Goal: Navigation & Orientation: Understand site structure

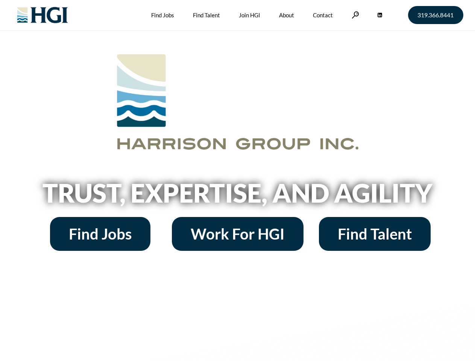
click at [237, 181] on h2 "Trust, Expertise, and Agility" at bounding box center [237, 193] width 429 height 26
click at [354, 15] on link at bounding box center [356, 14] width 8 height 7
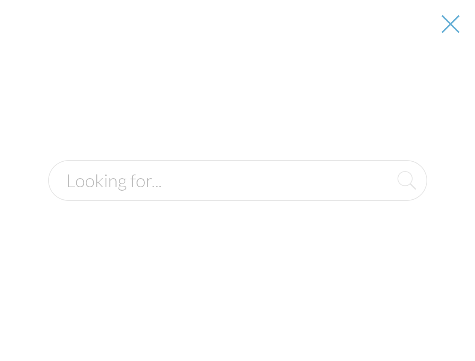
click at [237, 196] on h2 "Trust, Expertise, and Agility" at bounding box center [237, 193] width 429 height 26
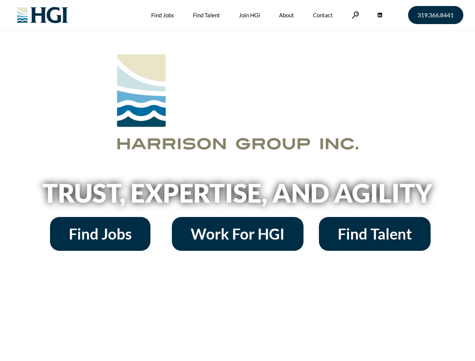
click at [237, 181] on h2 "Trust, Expertise, and Agility" at bounding box center [237, 193] width 429 height 26
click at [354, 15] on link at bounding box center [356, 14] width 8 height 7
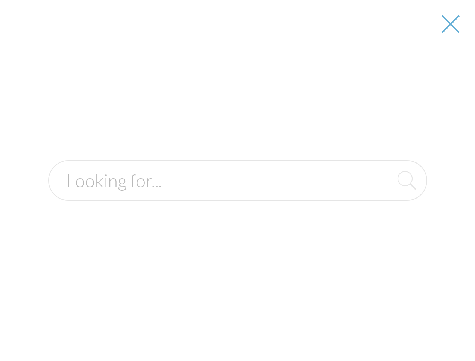
click at [237, 196] on h2 "Trust, Expertise, and Agility" at bounding box center [237, 193] width 429 height 26
